Goal: Task Accomplishment & Management: Use online tool/utility

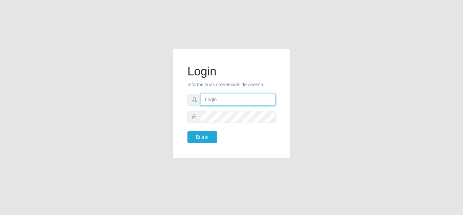
click at [228, 95] on input "text" at bounding box center [238, 100] width 75 height 12
type input "[EMAIL_ADDRESS][DOMAIN_NAME]"
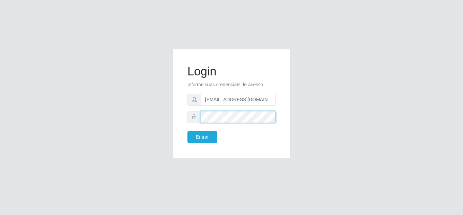
click at [188, 131] on button "Entrar" at bounding box center [203, 137] width 30 height 12
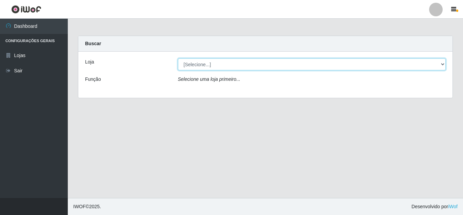
click at [216, 65] on select "[Selecione...] [PERSON_NAME]" at bounding box center [312, 64] width 268 height 12
select select "523"
click at [178, 58] on select "[Selecione...] [PERSON_NAME]" at bounding box center [312, 64] width 268 height 12
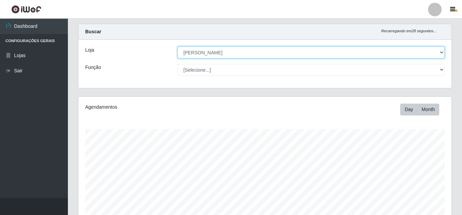
scroll to position [150, 0]
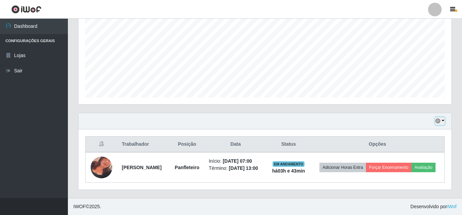
click at [440, 118] on icon "button" at bounding box center [437, 120] width 5 height 5
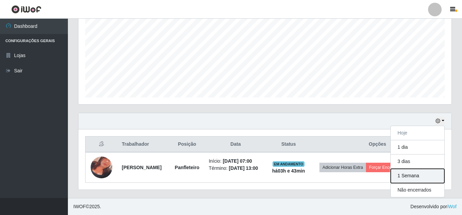
click at [415, 172] on button "1 Semana" at bounding box center [418, 176] width 54 height 14
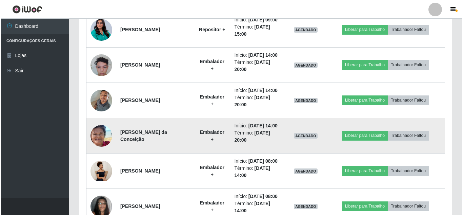
scroll to position [728, 0]
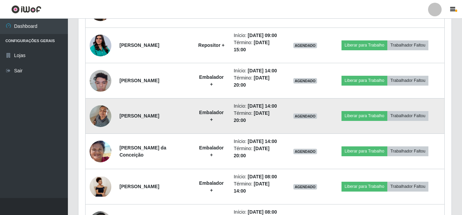
click at [106, 116] on img at bounding box center [101, 115] width 22 height 29
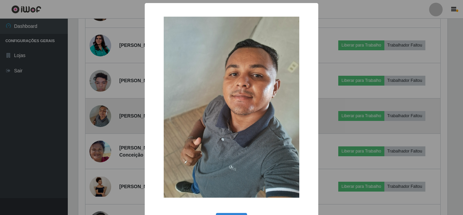
scroll to position [141, 369]
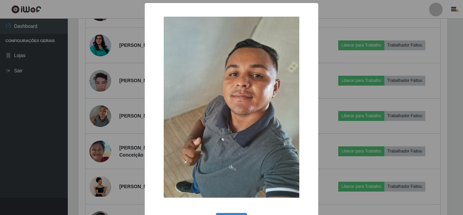
click at [152, 148] on div "×" at bounding box center [232, 107] width 160 height 194
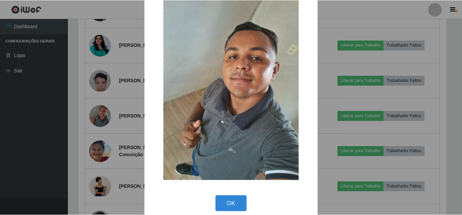
scroll to position [25, 0]
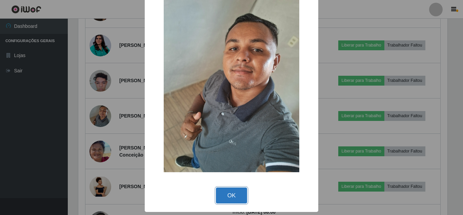
drag, startPoint x: 236, startPoint y: 191, endPoint x: 232, endPoint y: 190, distance: 3.5
click at [234, 191] on button "OK" at bounding box center [232, 195] width 32 height 16
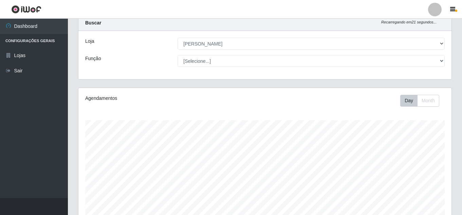
scroll to position [0, 0]
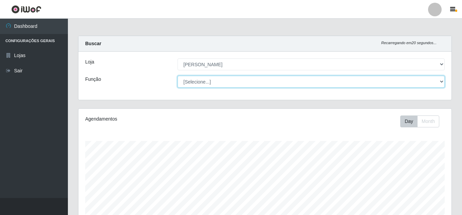
click at [221, 84] on select "[Selecione...] Embalador Embalador + Embalador ++ Panfleteiro Panfleteiro + Pan…" at bounding box center [310, 82] width 267 height 12
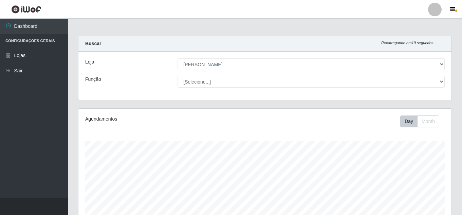
click at [143, 111] on div "Agendamentos Day Month" at bounding box center [264, 179] width 373 height 141
click at [97, 78] on label "Função" at bounding box center [93, 79] width 16 height 7
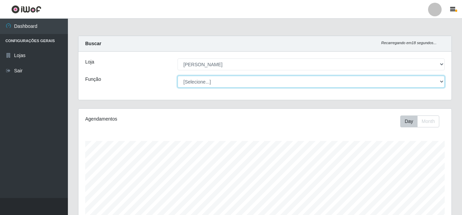
click at [177, 78] on select "[Selecione...] Embalador Embalador + Embalador ++ Panfleteiro Panfleteiro + Pan…" at bounding box center [310, 82] width 267 height 12
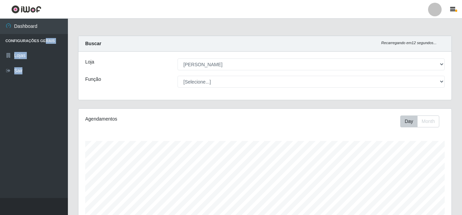
drag, startPoint x: 42, startPoint y: 42, endPoint x: 34, endPoint y: 42, distance: 8.2
click at [43, 82] on ul "Dashboard Configurações Gerais Lojas Sair" at bounding box center [34, 108] width 68 height 179
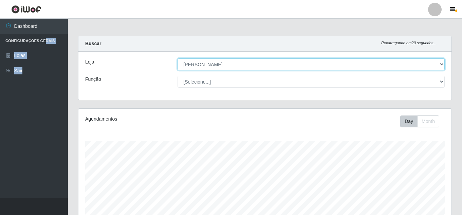
click at [439, 64] on select "[Selecione...] [PERSON_NAME]" at bounding box center [310, 64] width 267 height 12
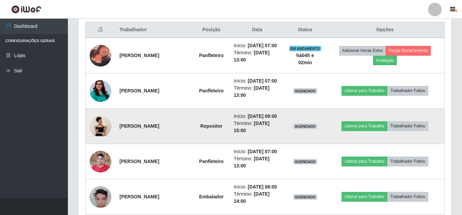
scroll to position [271, 0]
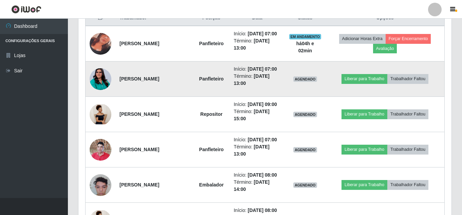
click at [149, 80] on strong "[PERSON_NAME]" at bounding box center [139, 78] width 40 height 5
click at [263, 74] on time "[DATE] 13:00" at bounding box center [251, 79] width 36 height 13
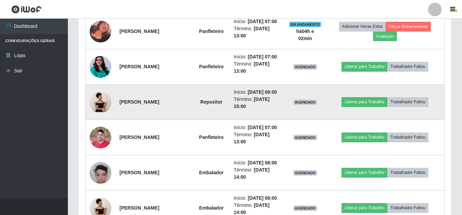
scroll to position [305, 0]
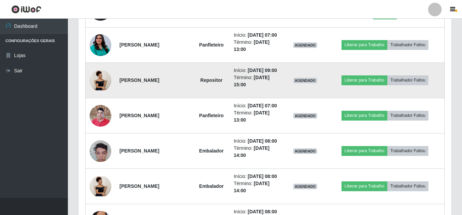
click at [209, 85] on td "Repositor" at bounding box center [211, 80] width 36 height 35
click at [209, 79] on strong "Repositor" at bounding box center [211, 79] width 22 height 5
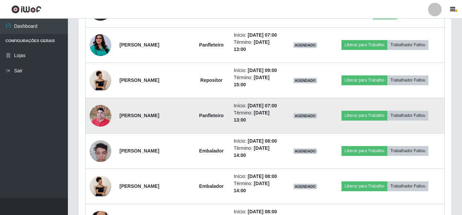
scroll to position [373, 0]
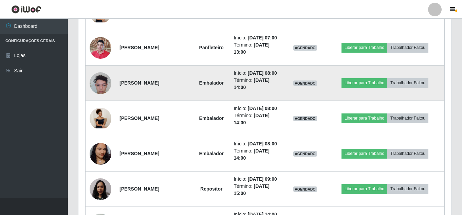
click at [210, 81] on strong "Embalador" at bounding box center [211, 82] width 24 height 5
click at [222, 83] on strong "Embalador" at bounding box center [211, 82] width 24 height 5
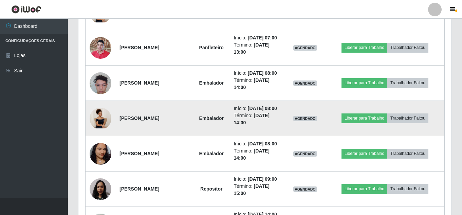
click at [223, 118] on td "Embalador" at bounding box center [211, 118] width 36 height 35
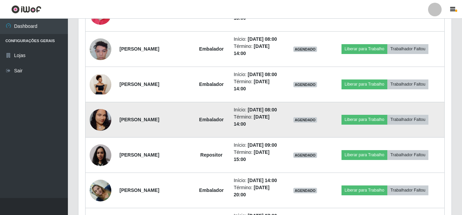
click at [222, 119] on strong "Embalador" at bounding box center [211, 119] width 24 height 5
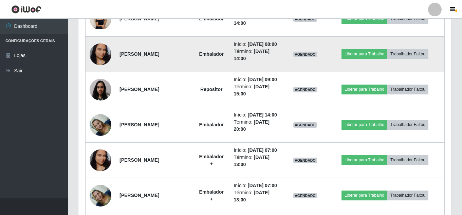
scroll to position [475, 0]
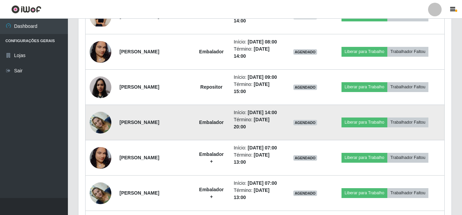
click at [207, 125] on strong "Embalador" at bounding box center [211, 121] width 24 height 5
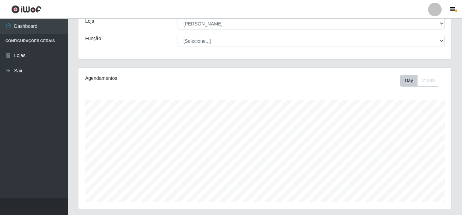
scroll to position [0, 0]
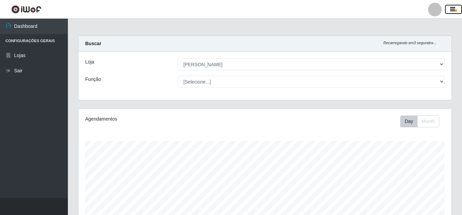
click at [455, 11] on span "button" at bounding box center [456, 11] width 2 height 2
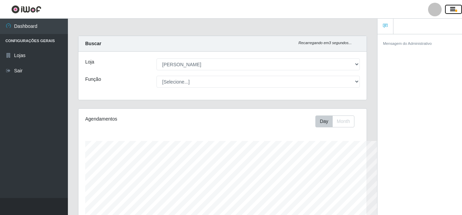
scroll to position [339150, 339003]
click at [417, 43] on small "Mensagem do Administrativo" at bounding box center [407, 43] width 49 height 4
click at [414, 64] on div "Mensagem do Administrativo" at bounding box center [419, 125] width 84 height 183
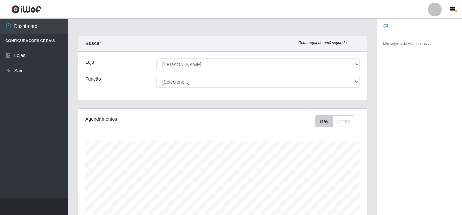
click at [414, 44] on small "Mensagem do Administrativo" at bounding box center [407, 43] width 49 height 4
click at [388, 31] on link at bounding box center [385, 27] width 16 height 16
click at [398, 49] on div "Mensagem do Administrativo" at bounding box center [419, 43] width 84 height 18
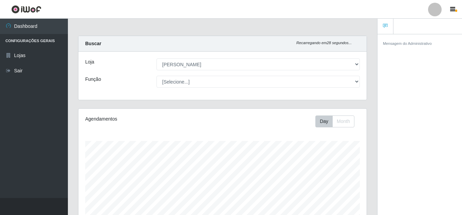
click at [396, 45] on small "Mensagem do Administrativo" at bounding box center [407, 43] width 49 height 4
click at [409, 29] on ul at bounding box center [419, 27] width 84 height 16
drag, startPoint x: 409, startPoint y: 29, endPoint x: 418, endPoint y: 51, distance: 24.3
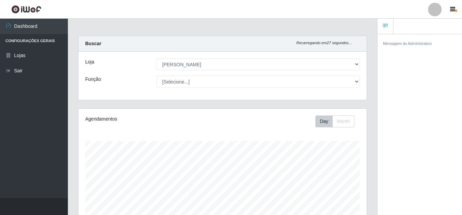
click at [410, 32] on ul at bounding box center [419, 27] width 84 height 16
drag, startPoint x: 419, startPoint y: 60, endPoint x: 425, endPoint y: 96, distance: 36.8
click at [419, 67] on div "Mensagem do Administrativo" at bounding box center [419, 125] width 84 height 183
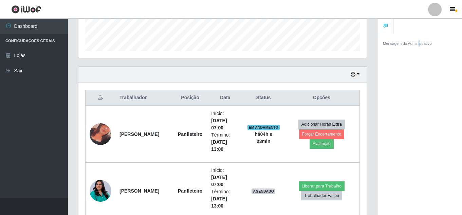
scroll to position [34, 0]
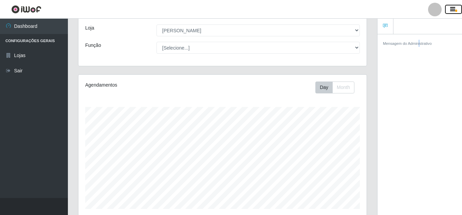
click at [456, 11] on span "button" at bounding box center [456, 11] width 2 height 2
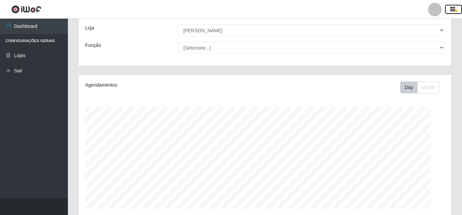
scroll to position [339150, 338918]
click at [456, 11] on span "button" at bounding box center [456, 11] width 2 height 2
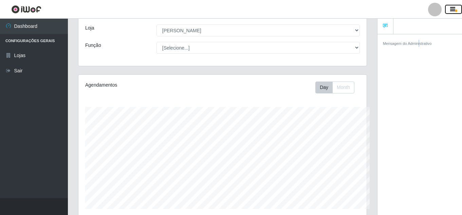
scroll to position [141, 288]
click at [456, 11] on span "button" at bounding box center [456, 11] width 2 height 2
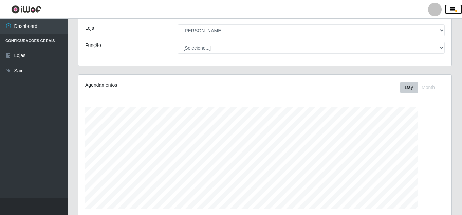
scroll to position [141, 373]
